Goal: Complete application form: Complete application form

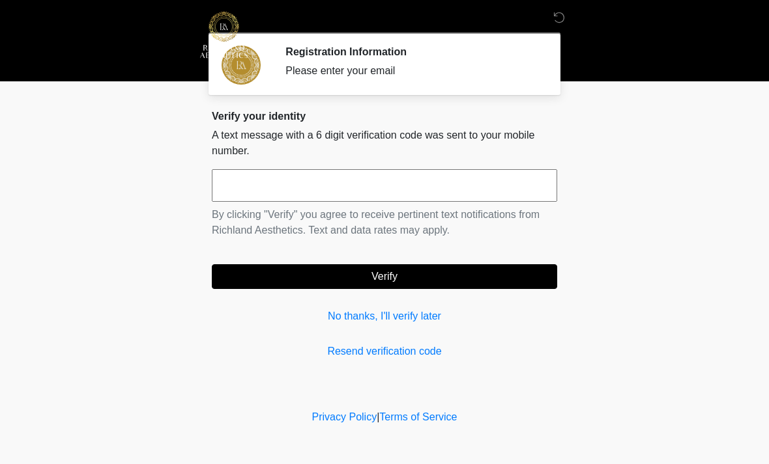
click at [389, 184] on input "text" at bounding box center [384, 185] width 345 height 33
type input "******"
click at [403, 283] on button "Verify" at bounding box center [384, 276] width 345 height 25
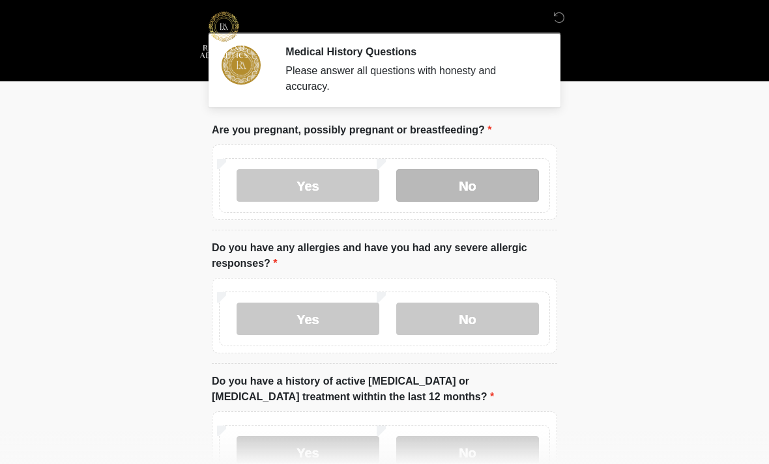
click at [461, 188] on label "No" at bounding box center [467, 185] width 143 height 33
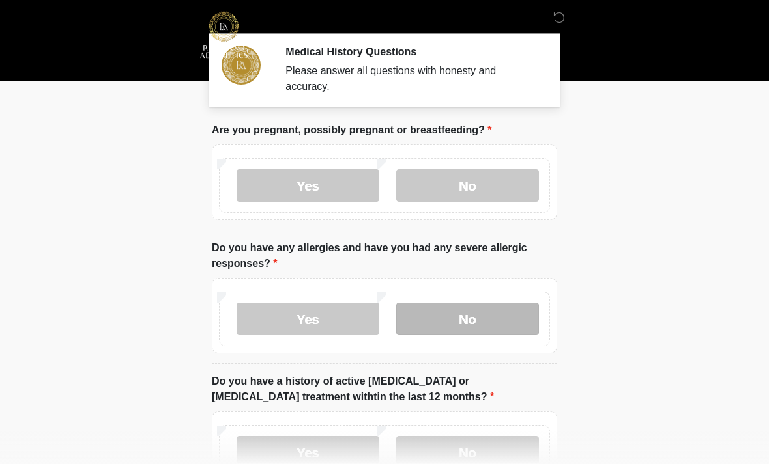
click at [471, 319] on label "No" at bounding box center [467, 319] width 143 height 33
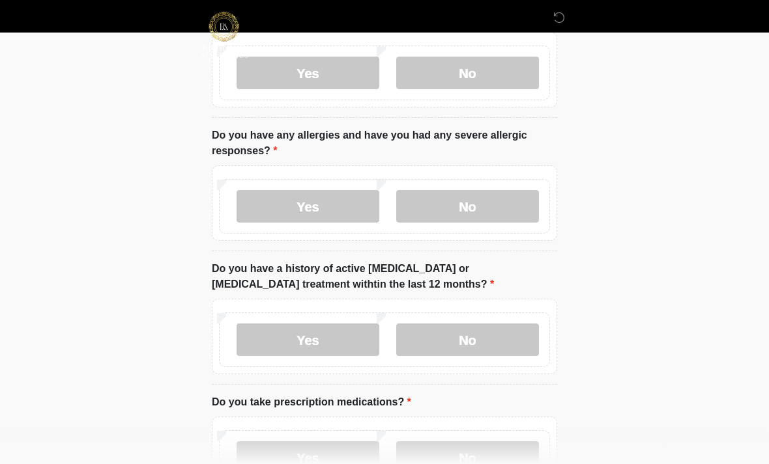
scroll to position [113, 0]
click at [468, 339] on label "No" at bounding box center [467, 339] width 143 height 33
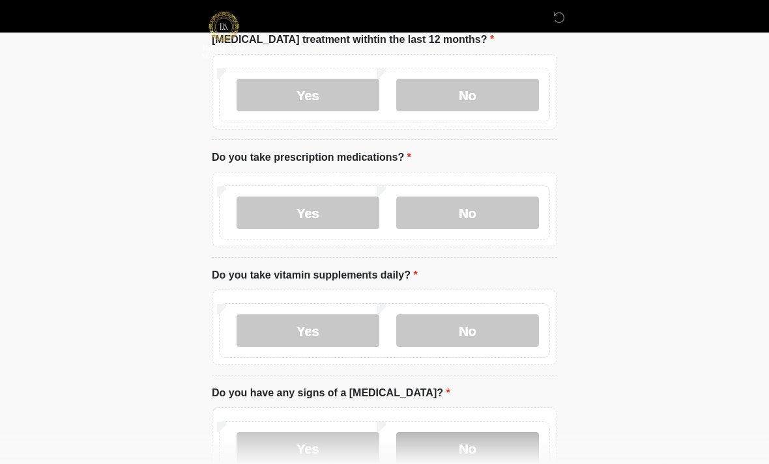
scroll to position [362, 0]
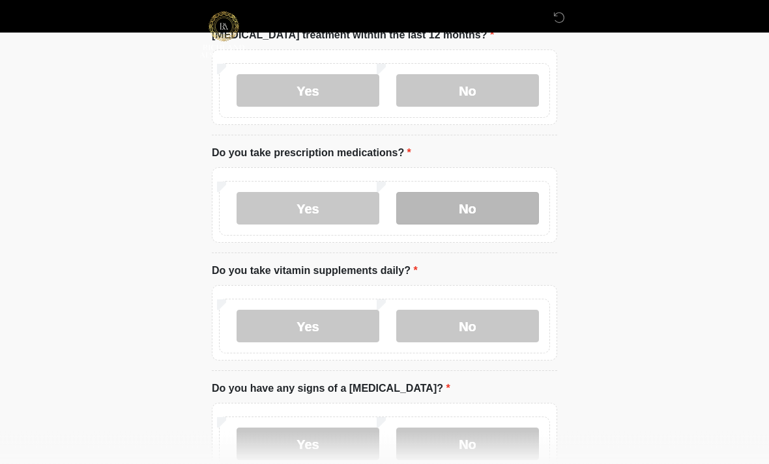
click at [504, 210] on label "No" at bounding box center [467, 209] width 143 height 33
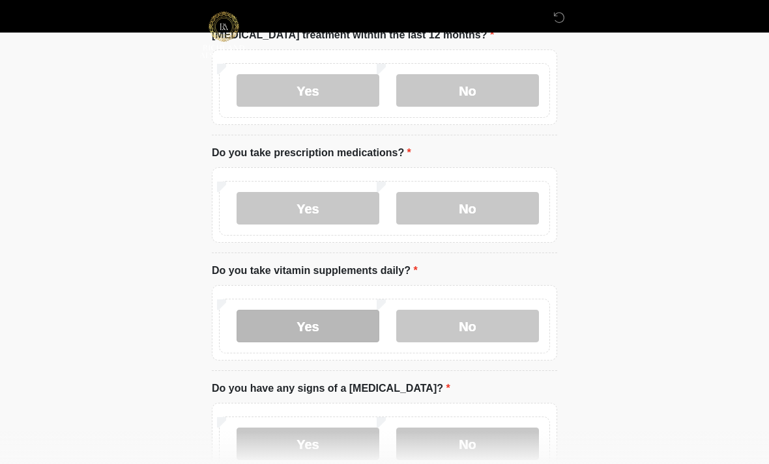
click at [292, 321] on label "Yes" at bounding box center [307, 326] width 143 height 33
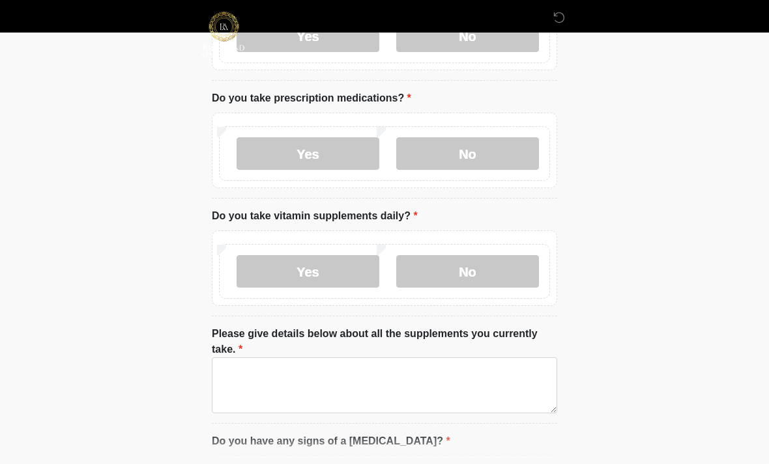
scroll to position [481, 0]
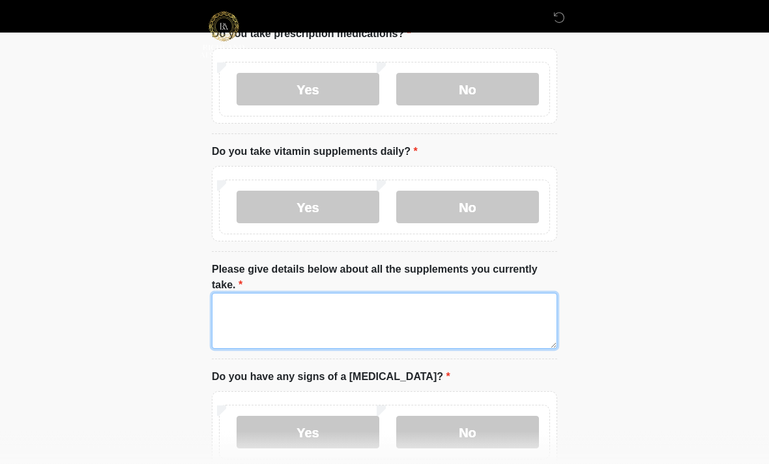
click at [315, 303] on textarea "Please give details below about all the supplements you currently take." at bounding box center [384, 322] width 345 height 56
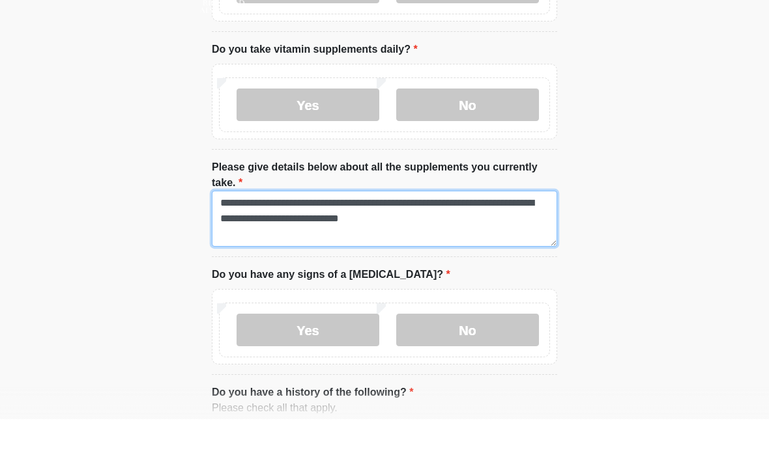
scroll to position [541, 0]
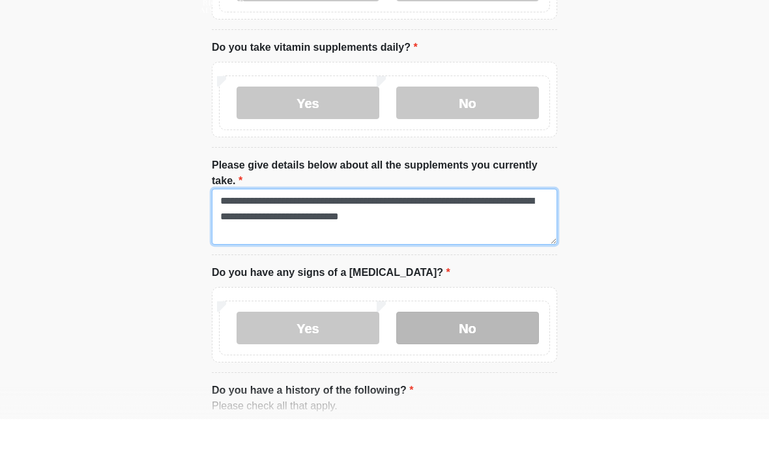
type textarea "**********"
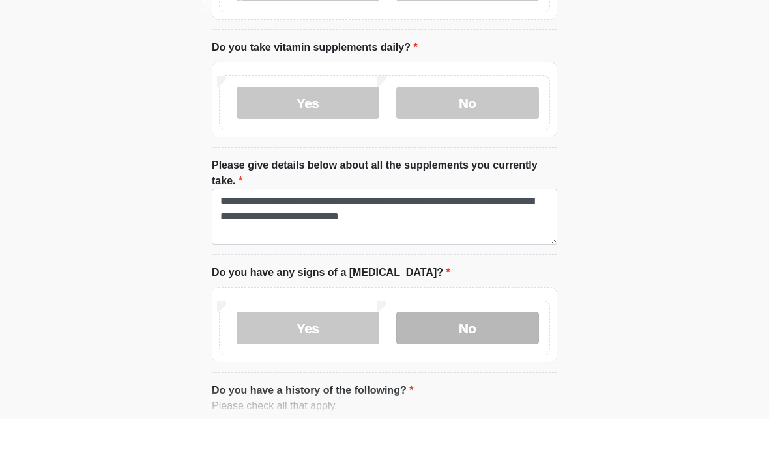
click at [485, 357] on label "No" at bounding box center [467, 373] width 143 height 33
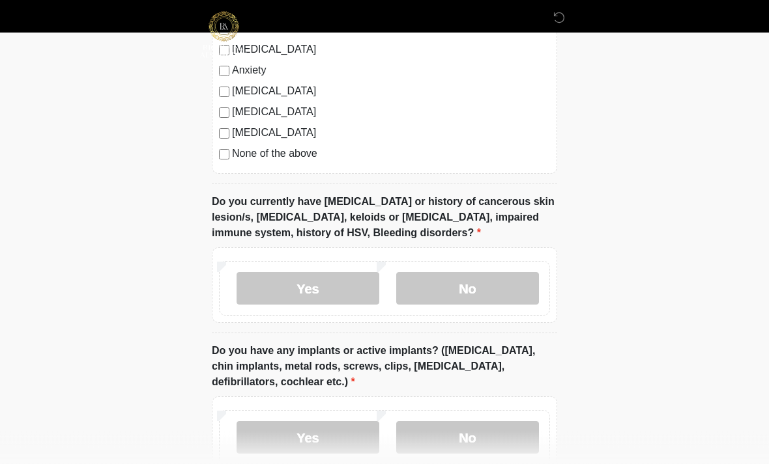
scroll to position [1099, 0]
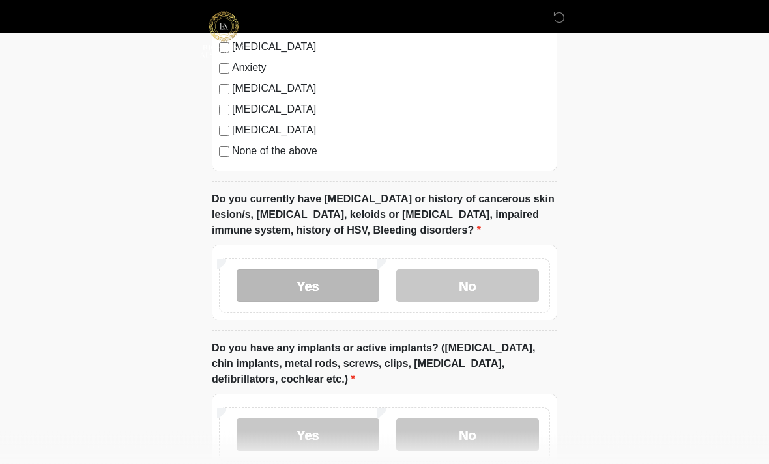
click at [300, 284] on label "Yes" at bounding box center [307, 286] width 143 height 33
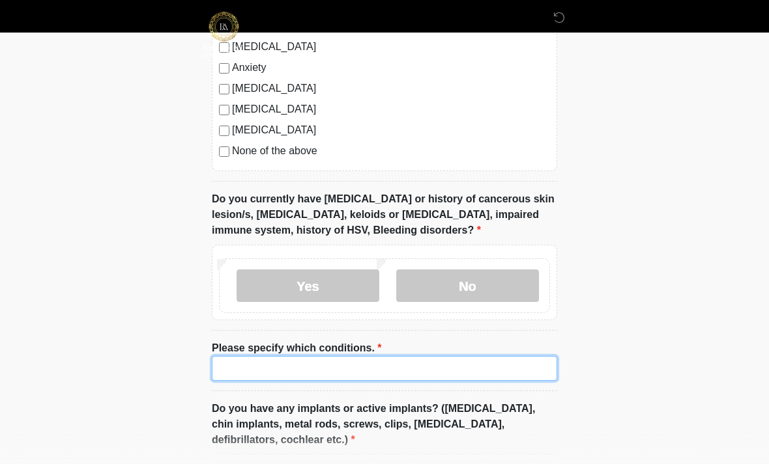
click at [274, 372] on input "Please specify which conditions." at bounding box center [384, 368] width 345 height 25
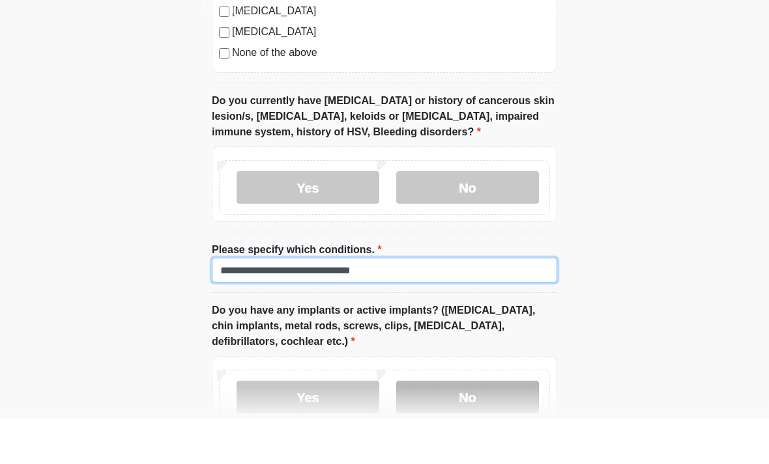
scroll to position [1182, 0]
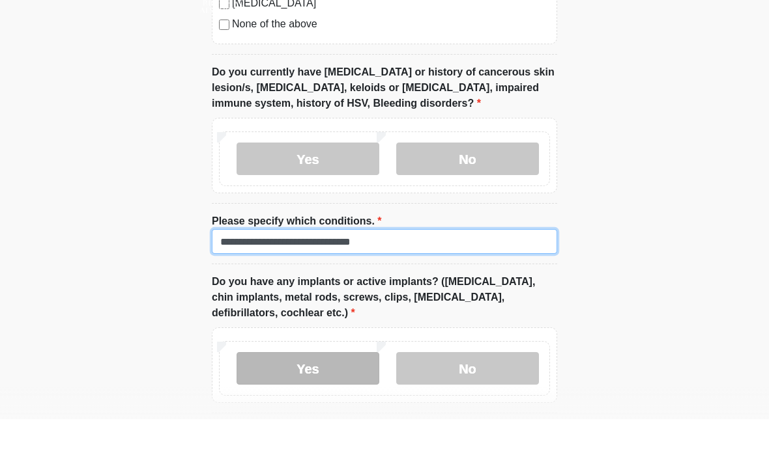
type input "**********"
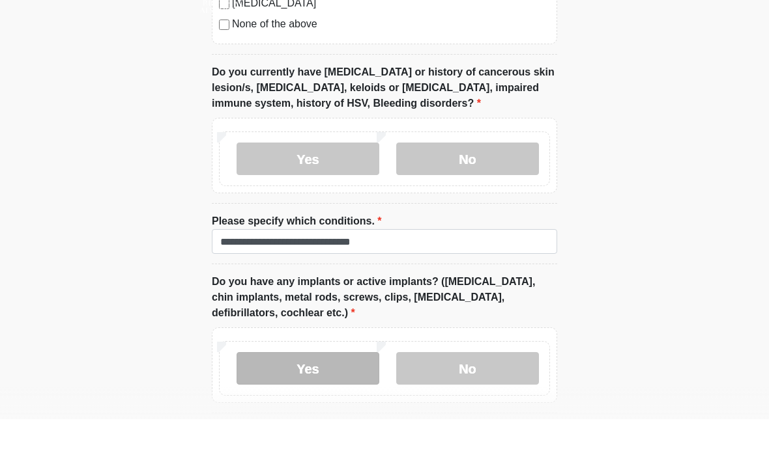
click at [320, 397] on label "Yes" at bounding box center [307, 413] width 143 height 33
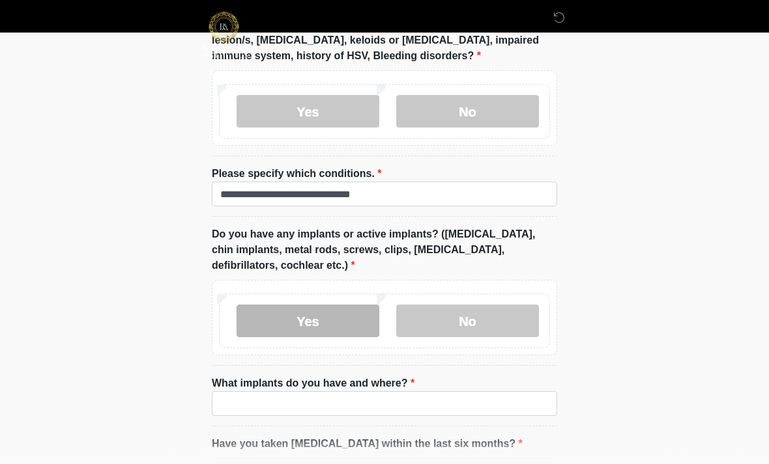
scroll to position [1343, 0]
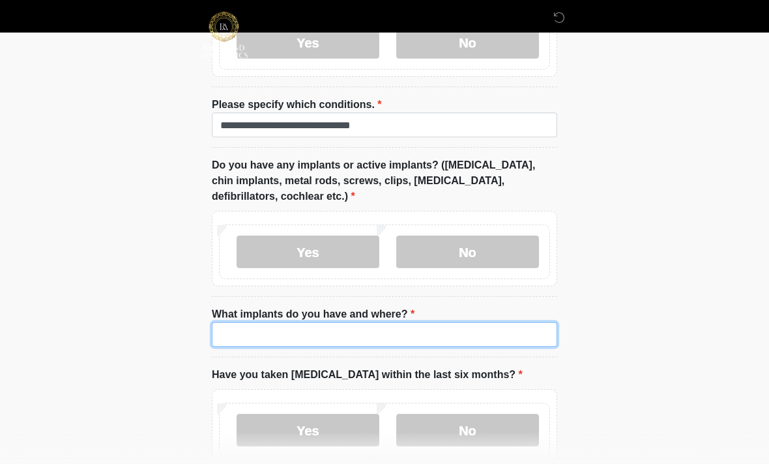
click at [259, 331] on input "What implants do you have and where?" at bounding box center [384, 334] width 345 height 25
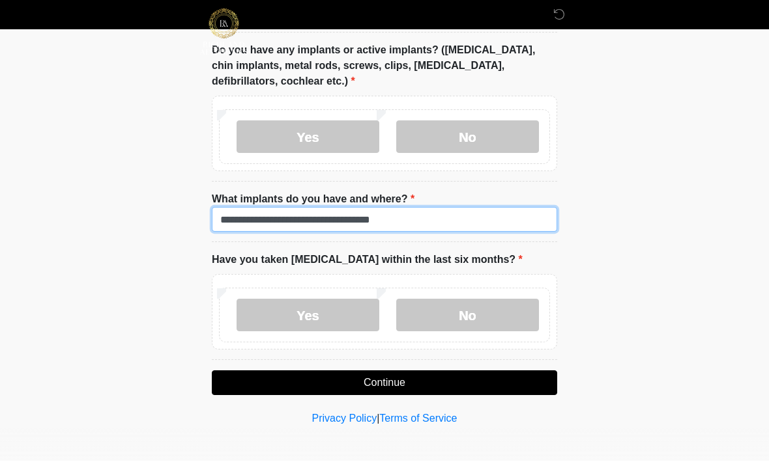
scroll to position [1456, 0]
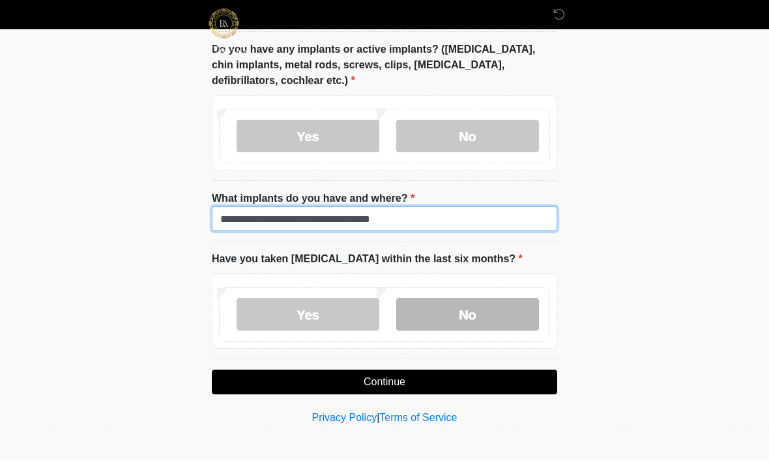
type input "**********"
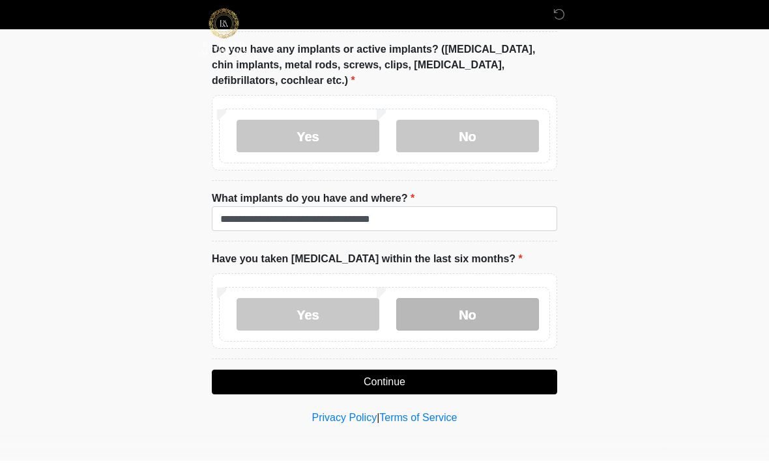
click at [438, 313] on label "No" at bounding box center [467, 318] width 143 height 33
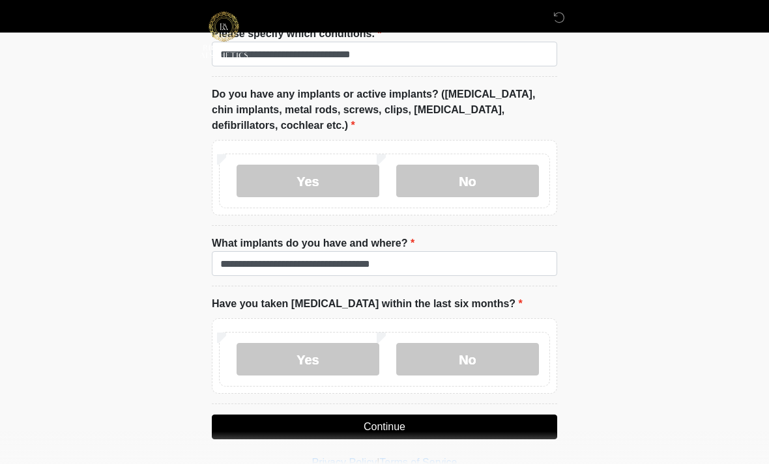
click at [350, 421] on button "Continue" at bounding box center [384, 427] width 345 height 25
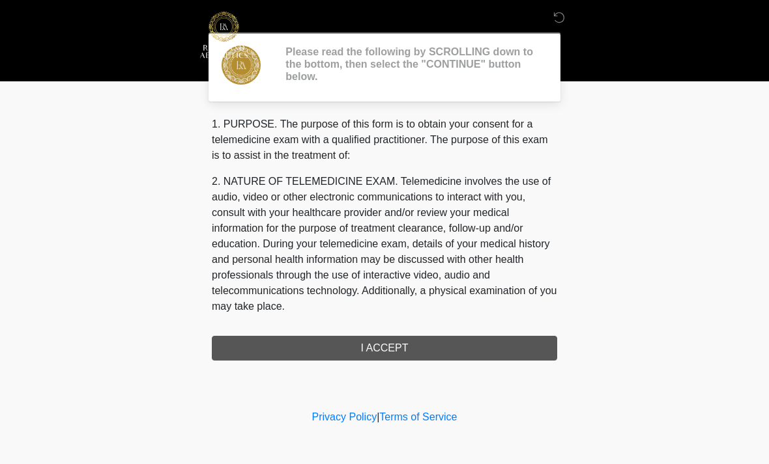
scroll to position [0, 0]
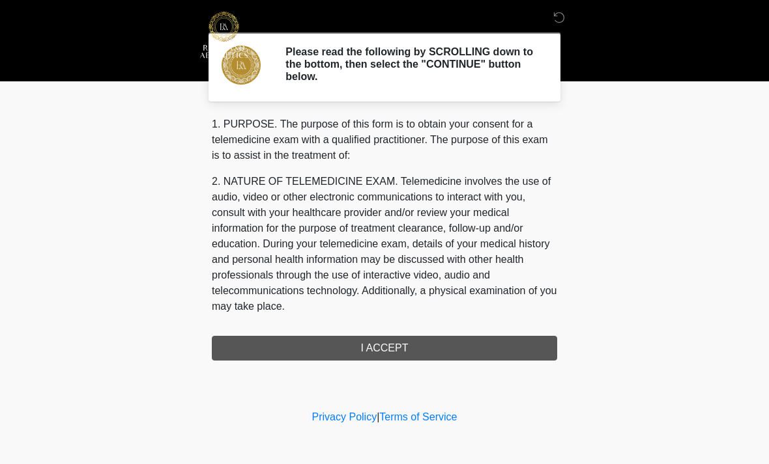
click at [408, 347] on div "1. PURPOSE. The purpose of this form is to obtain your consent for a telemedici…" at bounding box center [384, 239] width 345 height 244
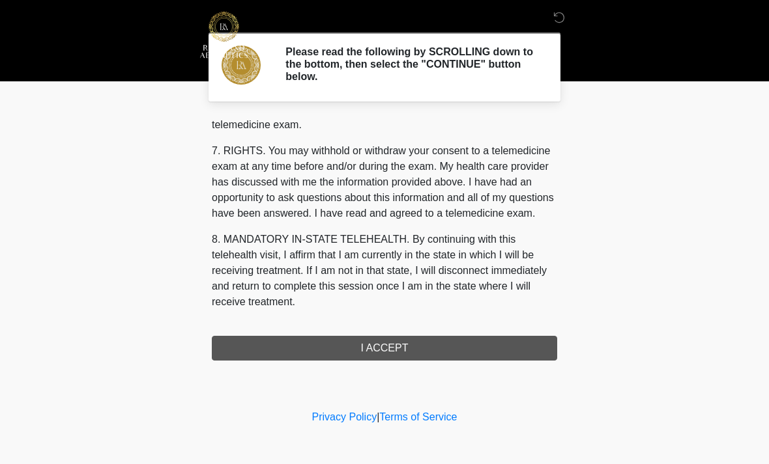
scroll to position [552, 0]
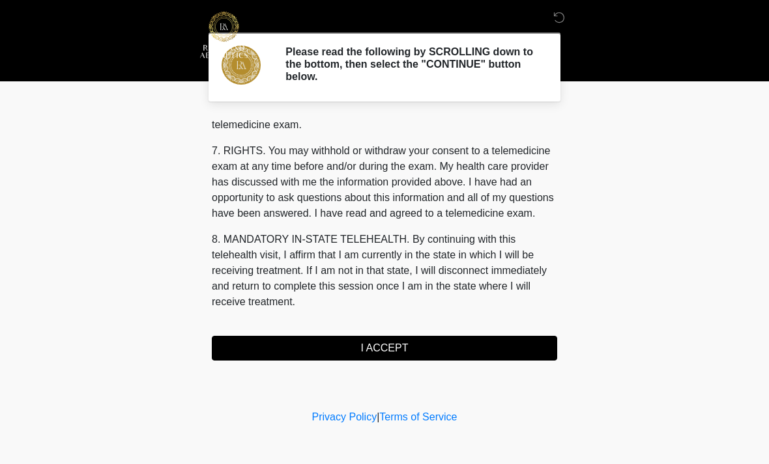
click at [402, 351] on button "I ACCEPT" at bounding box center [384, 348] width 345 height 25
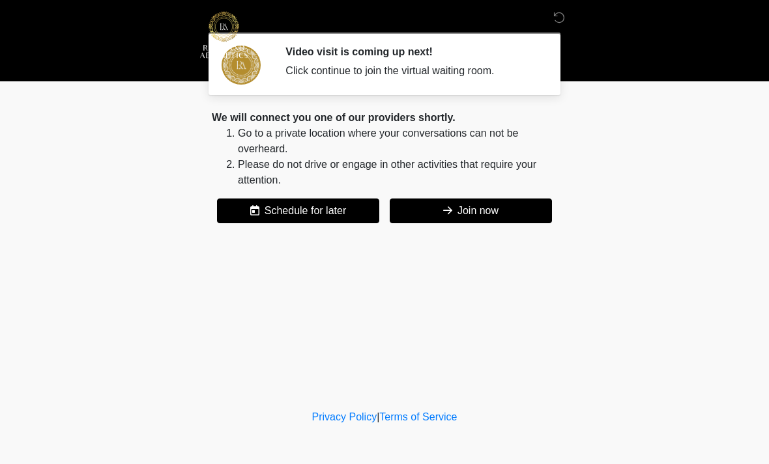
click at [485, 216] on button "Join now" at bounding box center [471, 211] width 162 height 25
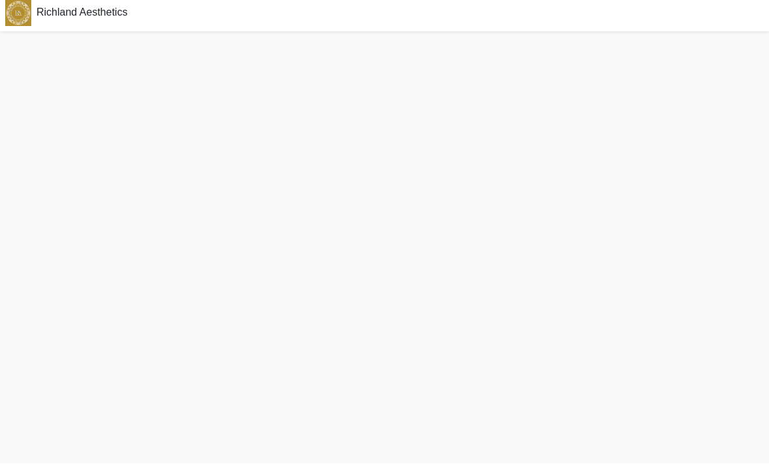
scroll to position [46, 0]
